Goal: Check status: Check status

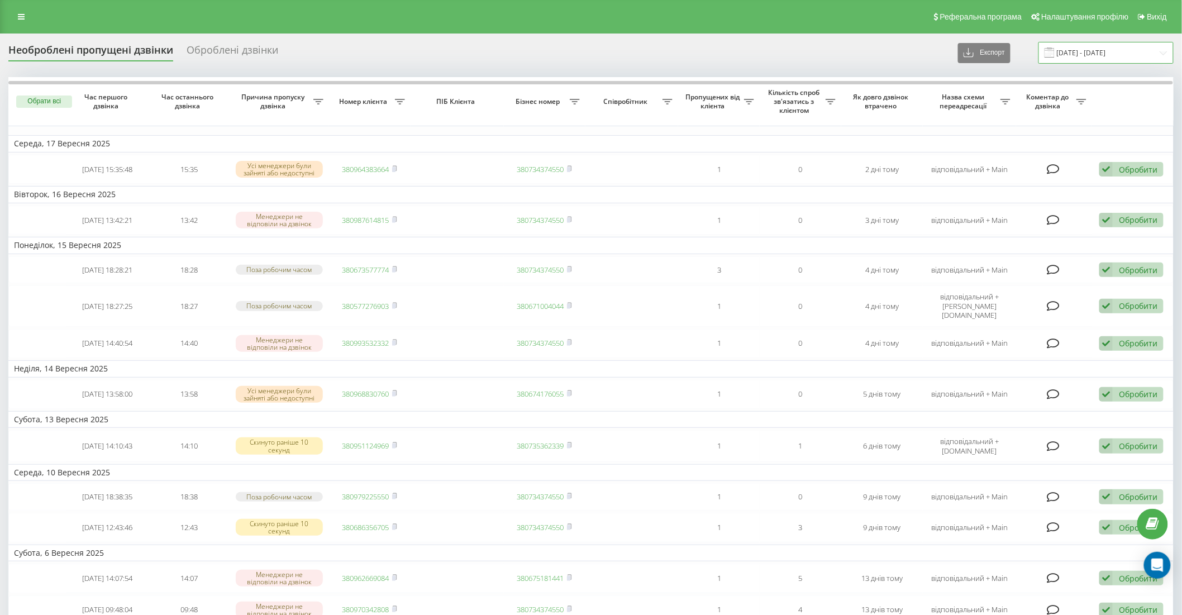
click at [1127, 47] on input "[DATE] - [DATE]" at bounding box center [1106, 53] width 135 height 22
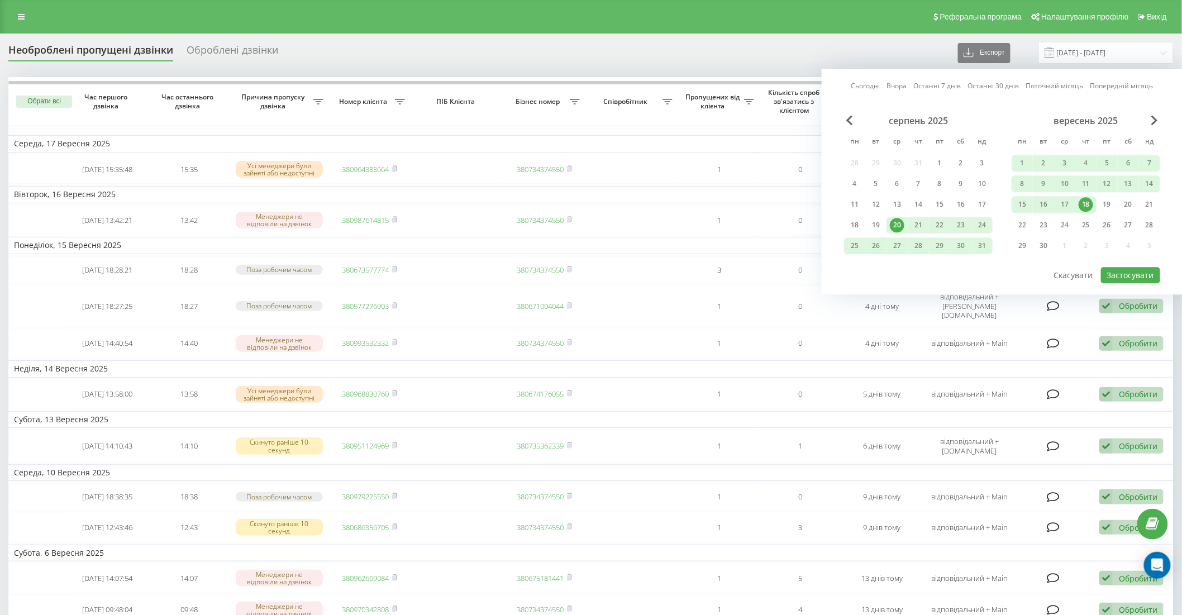
click at [990, 85] on link "Останні 30 днів" at bounding box center [993, 86] width 51 height 11
click at [1125, 270] on button "Застосувати" at bounding box center [1130, 275] width 59 height 16
type input "[DATE] - [DATE]"
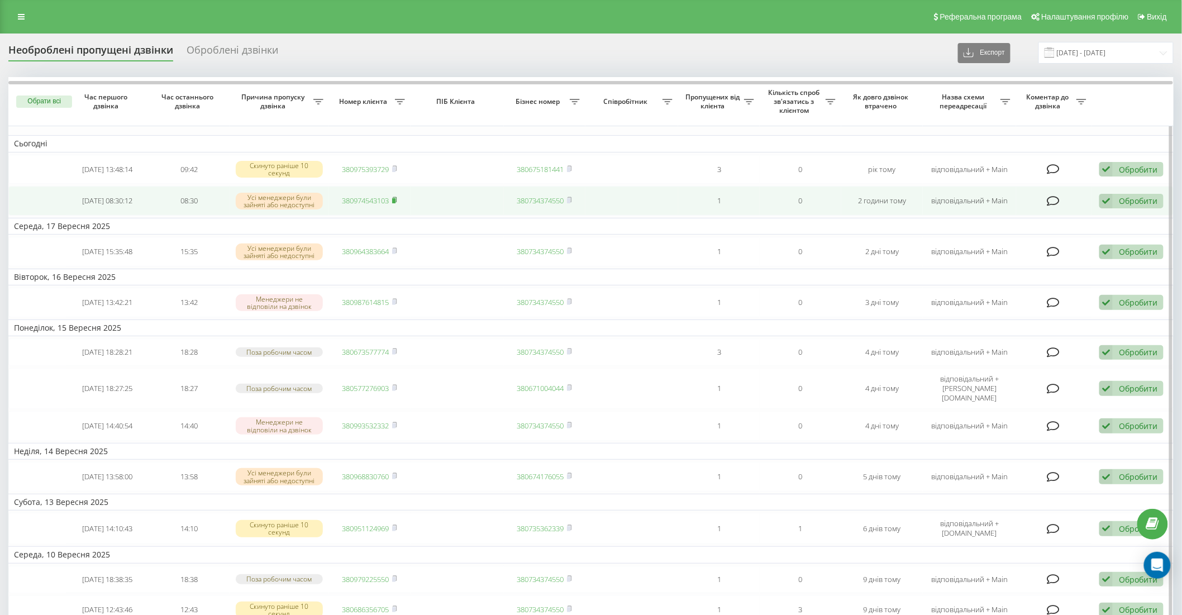
click at [396, 197] on icon at bounding box center [394, 200] width 5 height 7
